Goal: Navigation & Orientation: Find specific page/section

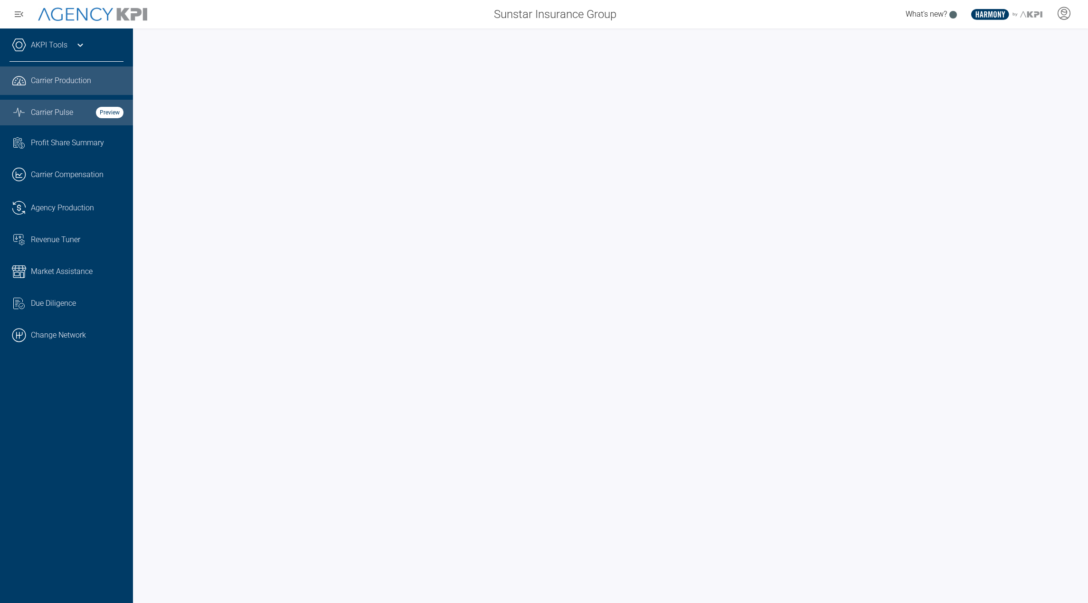
click at [57, 119] on link "Graph Stats Streamline Icon: https://streamlinehq.com Carrier Pulse Preview" at bounding box center [66, 113] width 133 height 26
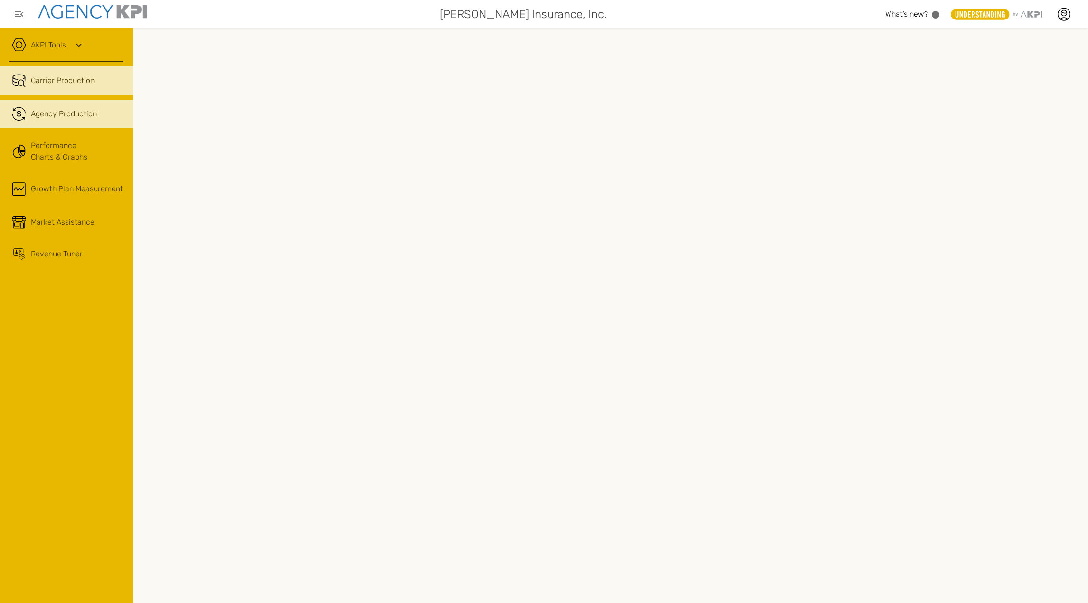
click at [79, 109] on span "Agency Production" at bounding box center [64, 113] width 66 height 11
click at [80, 82] on span "Carrier Production" at bounding box center [63, 80] width 64 height 11
click at [70, 111] on span "Agency Production" at bounding box center [64, 113] width 66 height 11
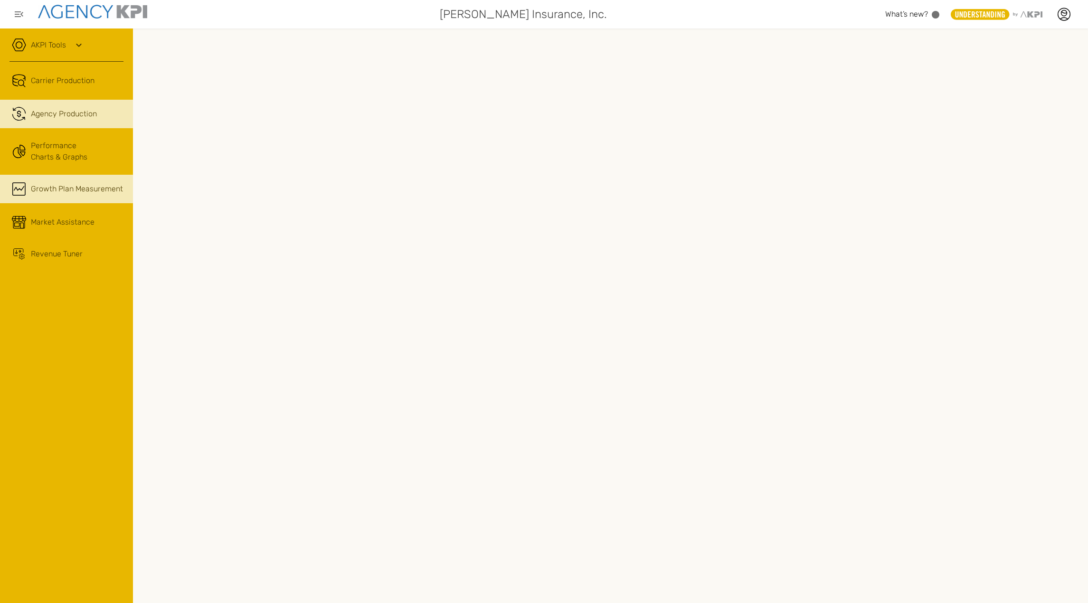
click at [61, 188] on link ".cls-1{fill:none;stroke:#000;stroke-linecap:round;stroke-linejoin:round;stroke-…" at bounding box center [66, 189] width 133 height 28
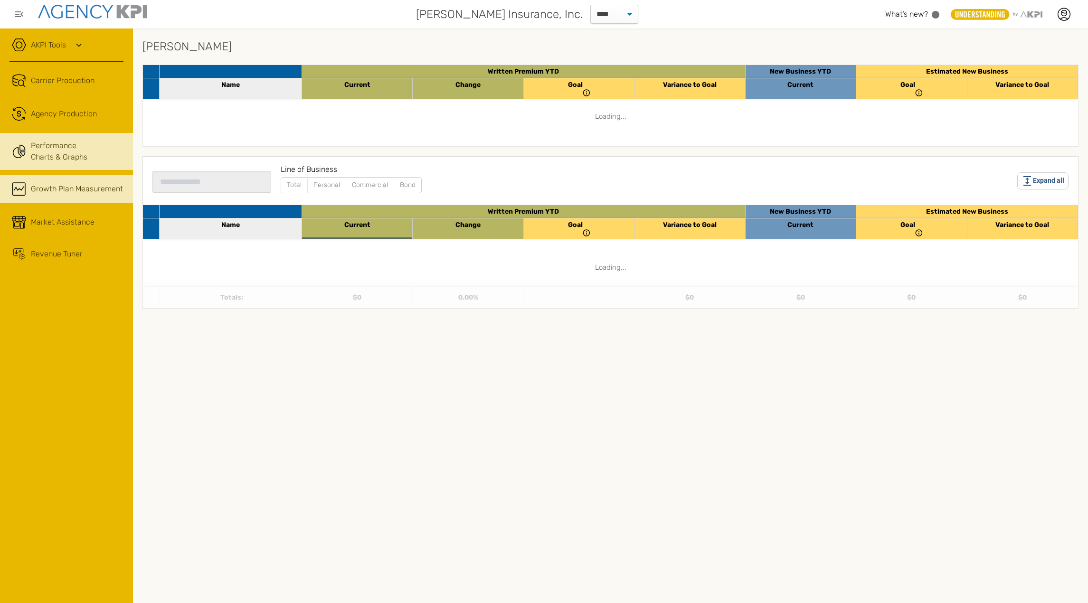
click at [65, 165] on link "Performance Charts & Graphs" at bounding box center [66, 151] width 133 height 37
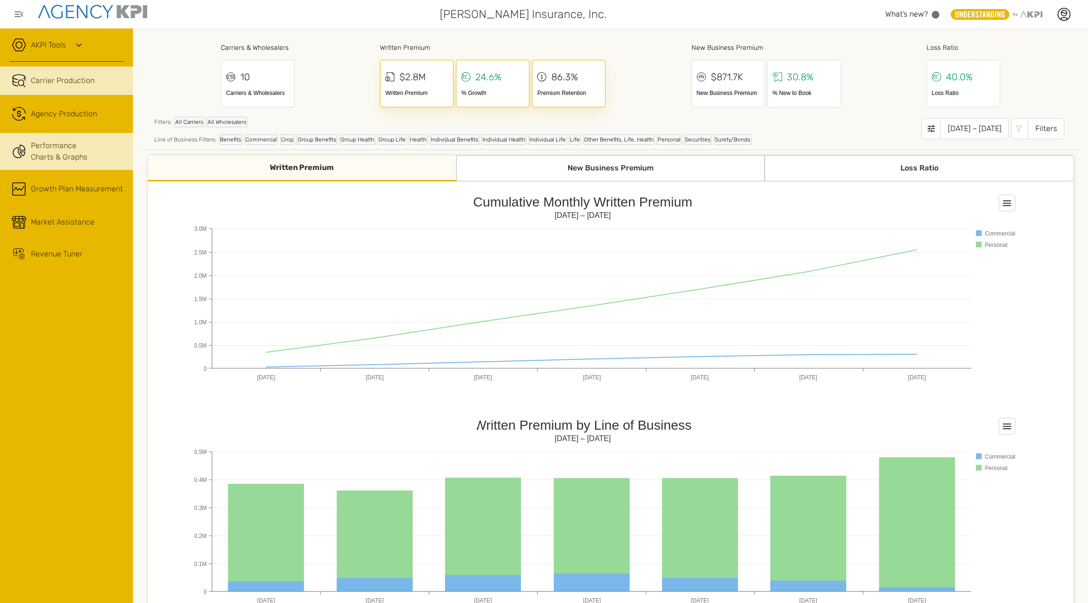
click at [29, 72] on link "Carrier Production" at bounding box center [66, 80] width 133 height 28
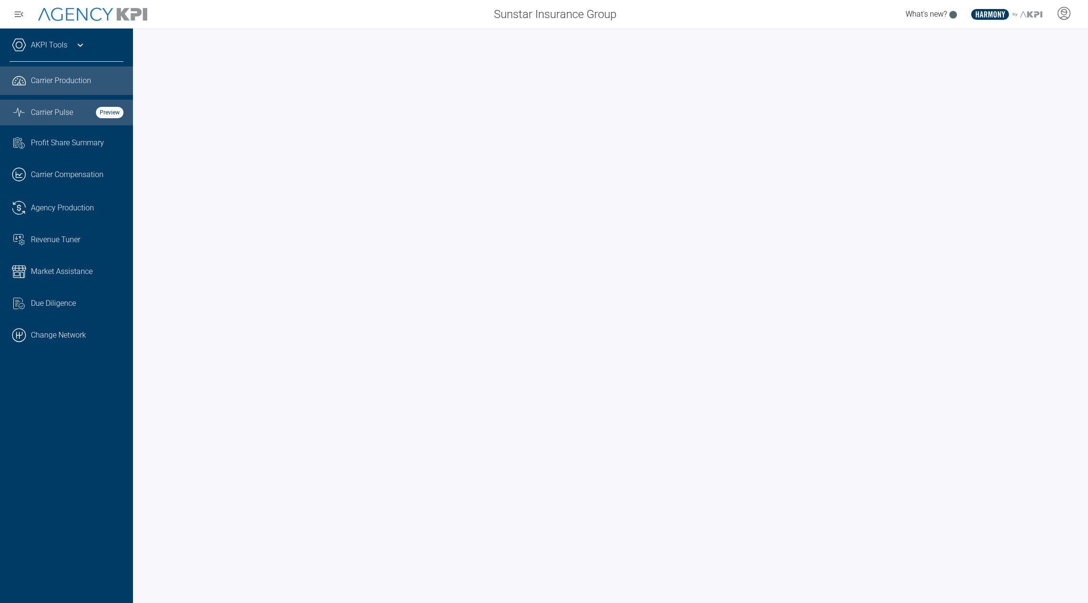
click at [56, 122] on link "Graph Stats Streamline Icon: [URL][DOMAIN_NAME] Carrier Pulse Preview" at bounding box center [66, 113] width 133 height 26
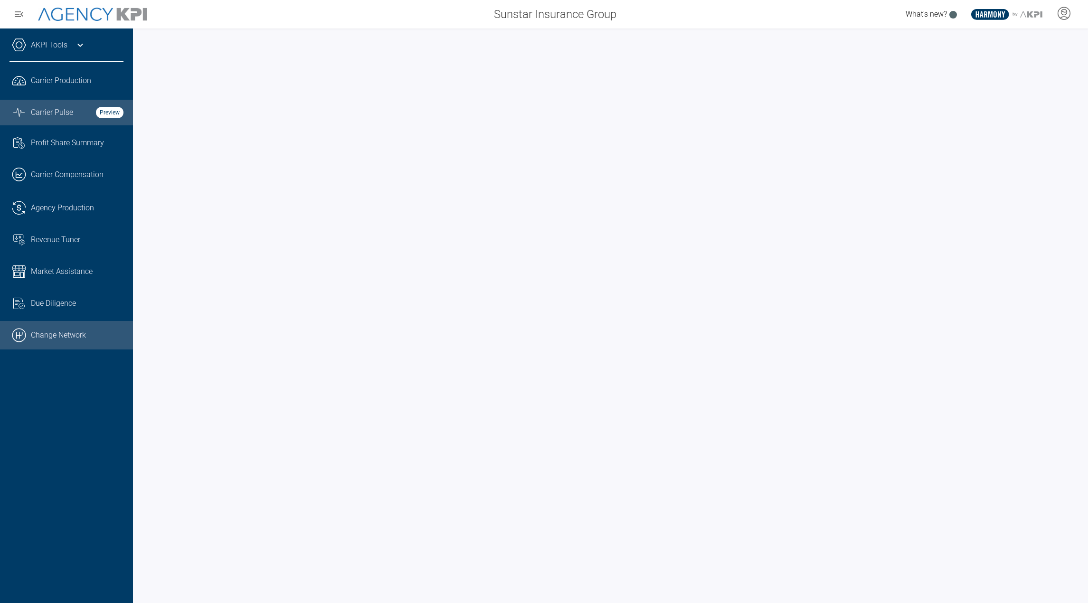
click at [64, 331] on link ".cls-1{fill:none;stroke:#000;stroke-linecap:round;stroke-linejoin:round;stroke-…" at bounding box center [66, 335] width 133 height 28
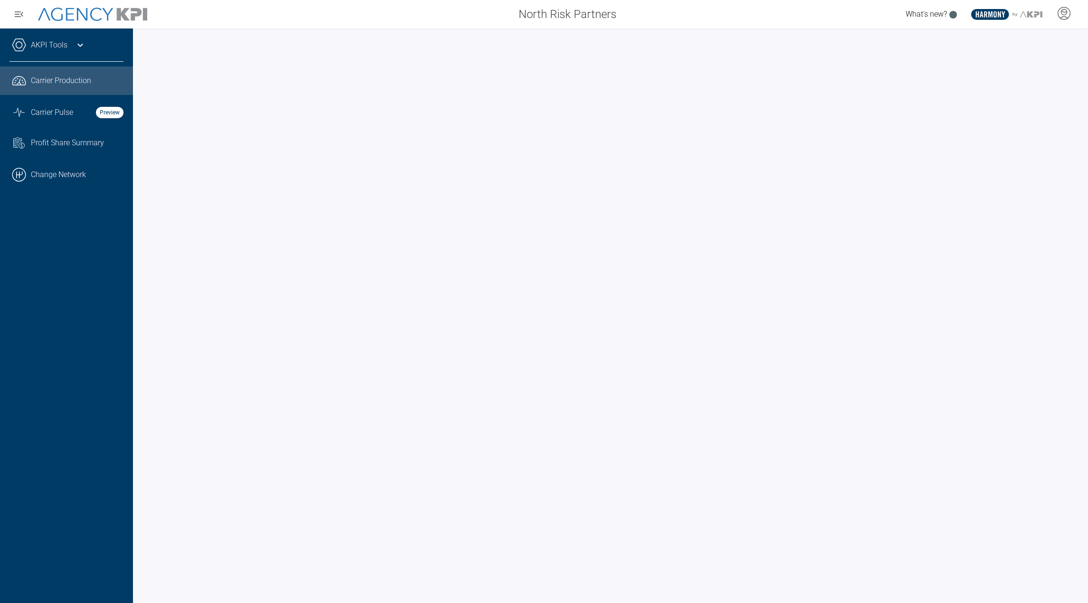
click at [73, 43] on div "AKPI Tools" at bounding box center [66, 50] width 114 height 24
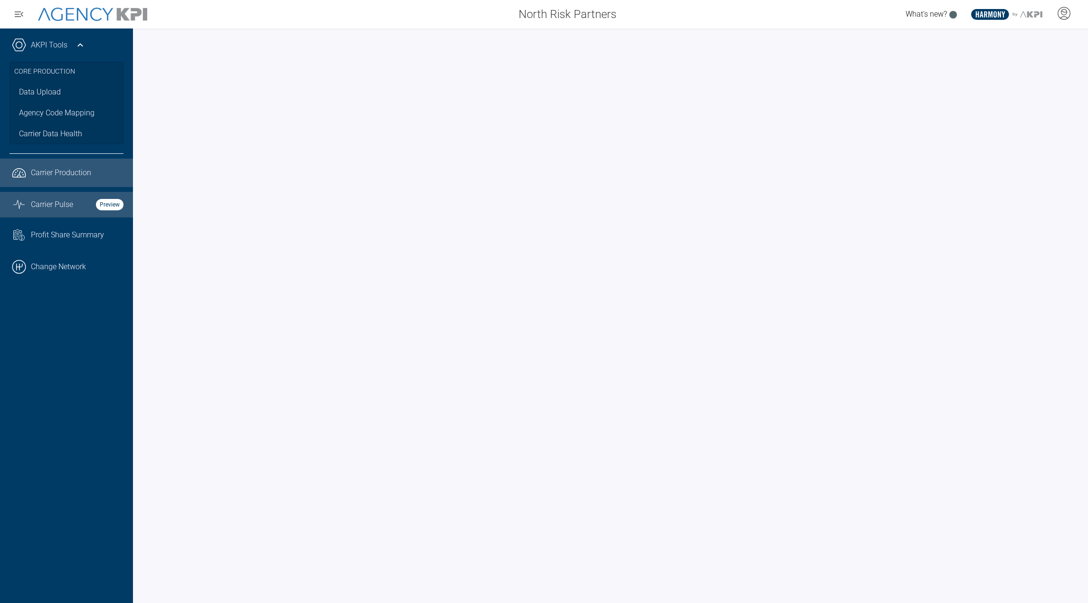
click at [66, 194] on link "Graph Stats Streamline Icon: [URL][DOMAIN_NAME] Carrier Pulse Preview" at bounding box center [66, 205] width 133 height 26
click at [77, 42] on icon at bounding box center [80, 44] width 11 height 11
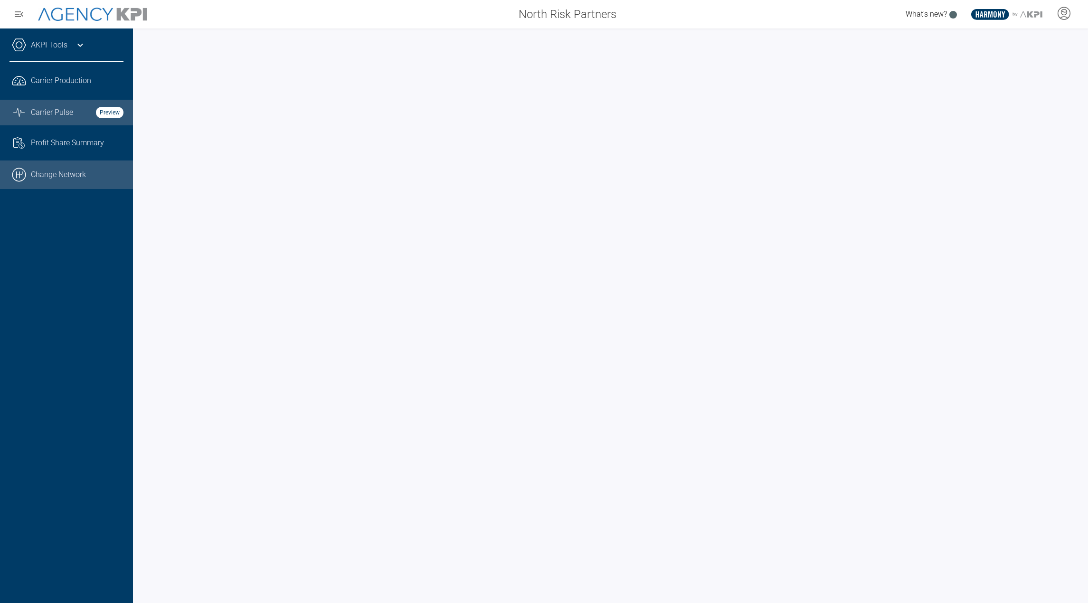
click at [74, 172] on link ".cls-1{fill:none;stroke:#000;stroke-linecap:round;stroke-linejoin:round;stroke-…" at bounding box center [66, 175] width 133 height 28
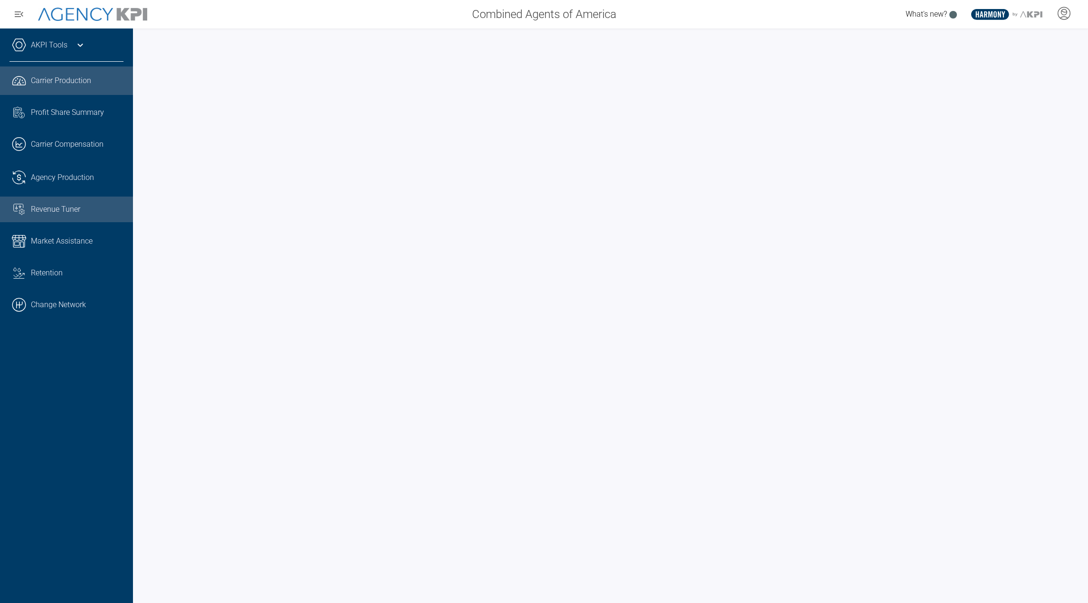
click at [48, 211] on span "Revenue Tuner" at bounding box center [55, 209] width 49 height 11
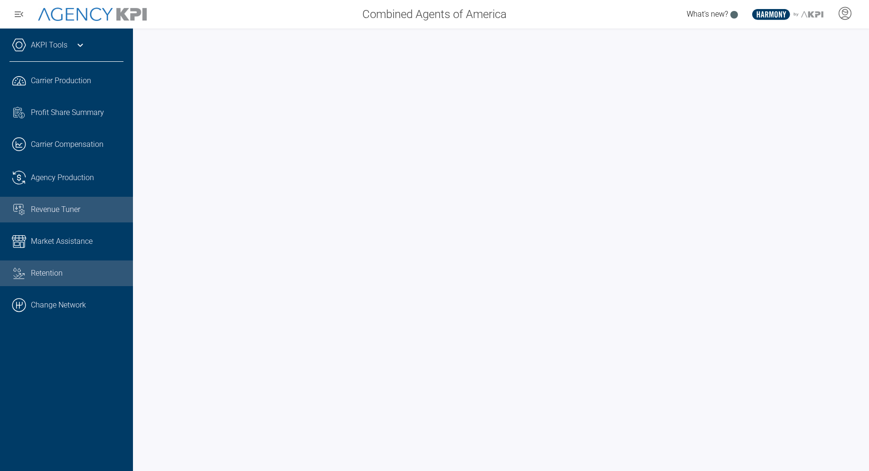
click at [73, 268] on div "Retention" at bounding box center [77, 272] width 93 height 11
click at [63, 212] on span "Revenue Tuner" at bounding box center [55, 209] width 49 height 11
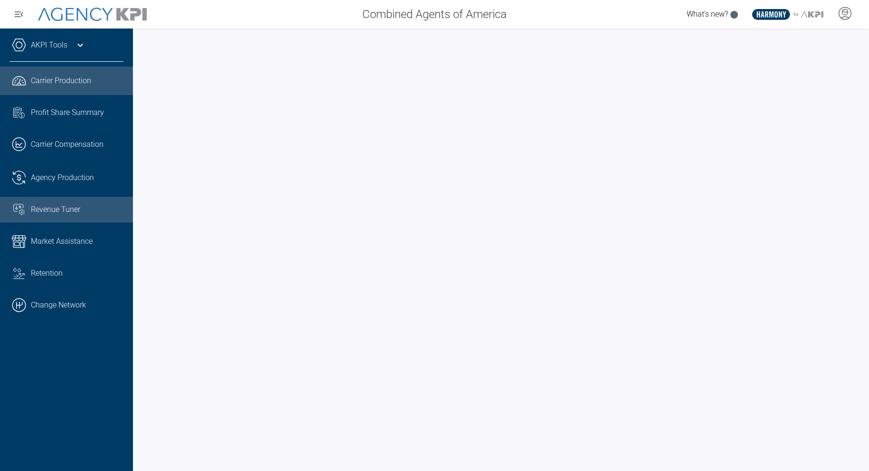
click at [66, 82] on span "Carrier Production" at bounding box center [61, 80] width 60 height 11
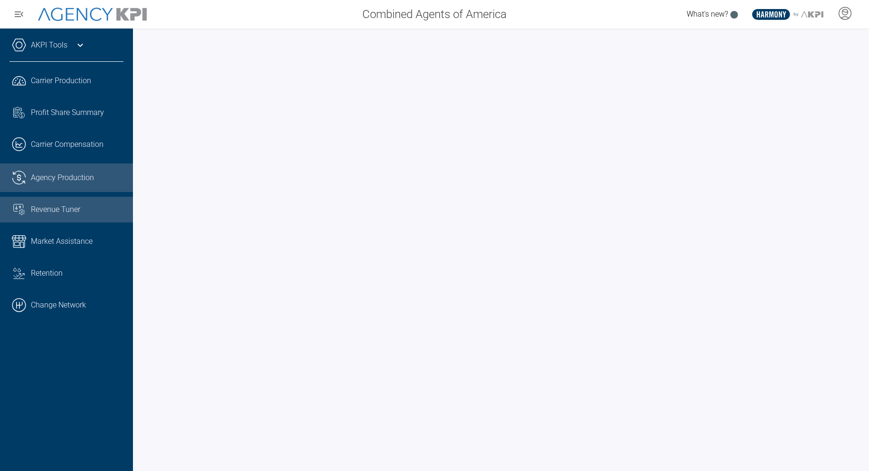
click at [43, 180] on span "Agency Production" at bounding box center [62, 177] width 63 height 11
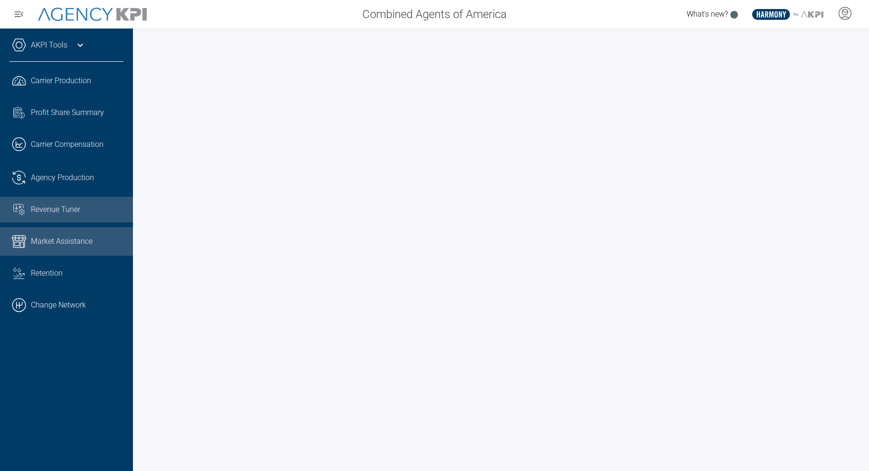
click at [66, 246] on span "Market Assistance" at bounding box center [62, 241] width 62 height 11
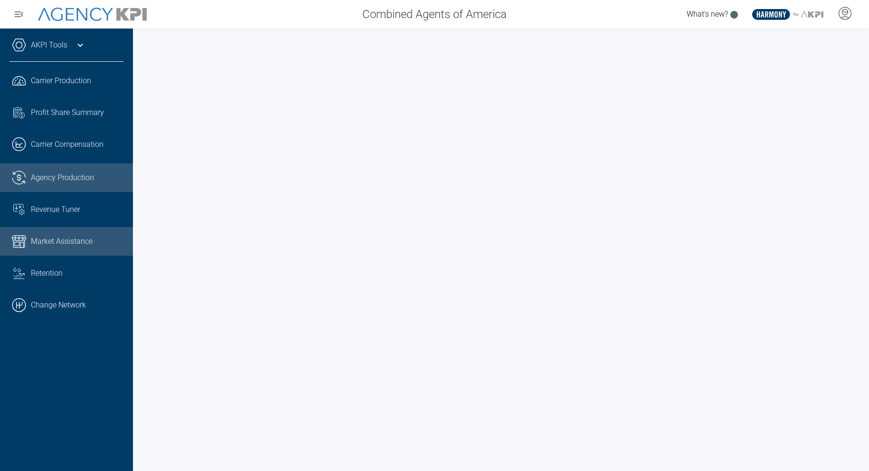
click at [52, 188] on link ".cls-1{fill:none;stroke:#221f20;stroke-linecap:round;stroke-linejoin:round;stro…" at bounding box center [66, 177] width 133 height 28
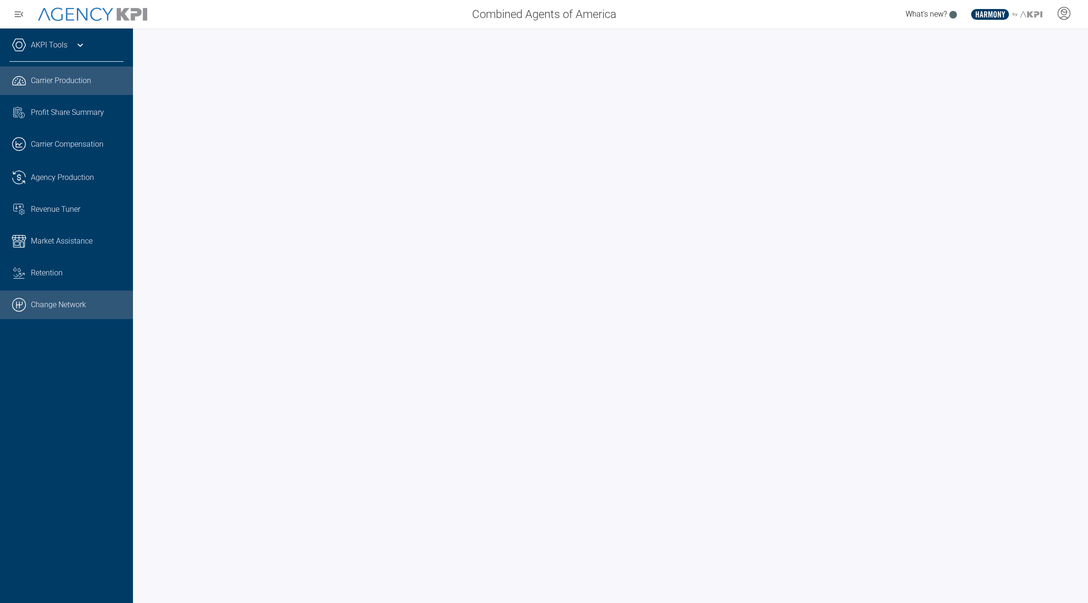
click at [71, 306] on link ".cls-1{fill:none;stroke:#000;stroke-linecap:round;stroke-linejoin:round;stroke-…" at bounding box center [66, 305] width 133 height 28
click at [83, 306] on div "Due Diligence" at bounding box center [77, 303] width 93 height 11
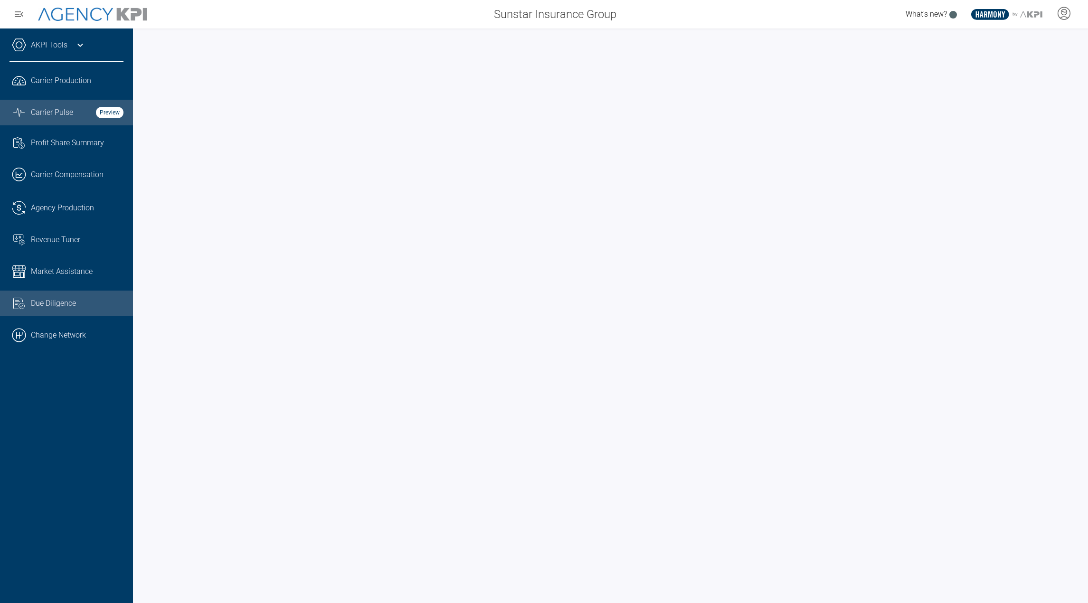
click at [104, 110] on strong "Preview" at bounding box center [110, 112] width 28 height 11
